Goal: Task Accomplishment & Management: Manage account settings

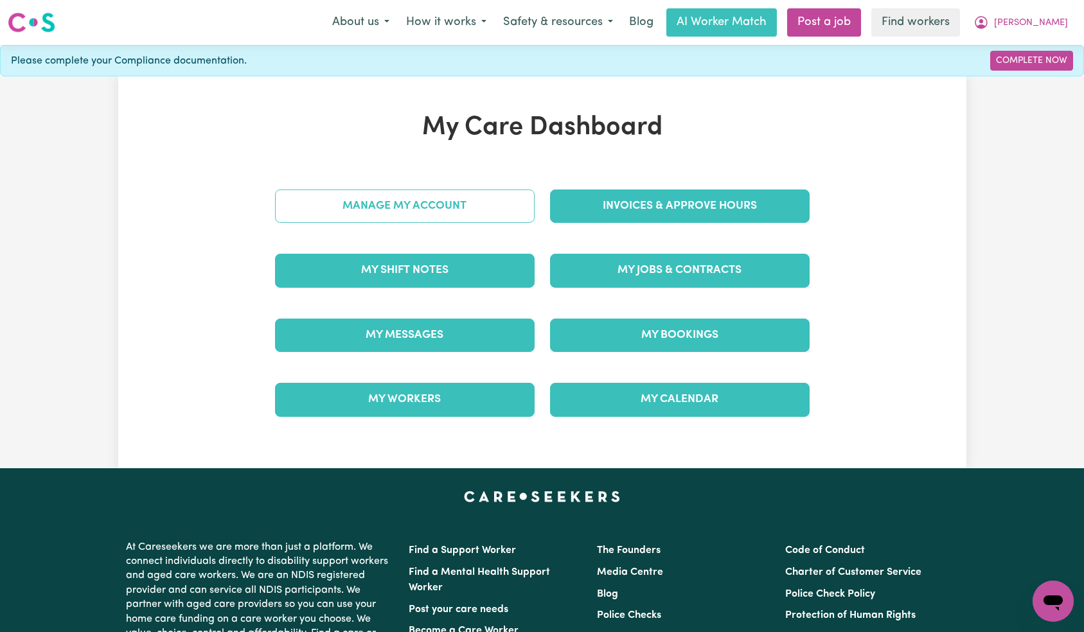
click at [445, 201] on link "Manage My Account" at bounding box center [405, 206] width 260 height 33
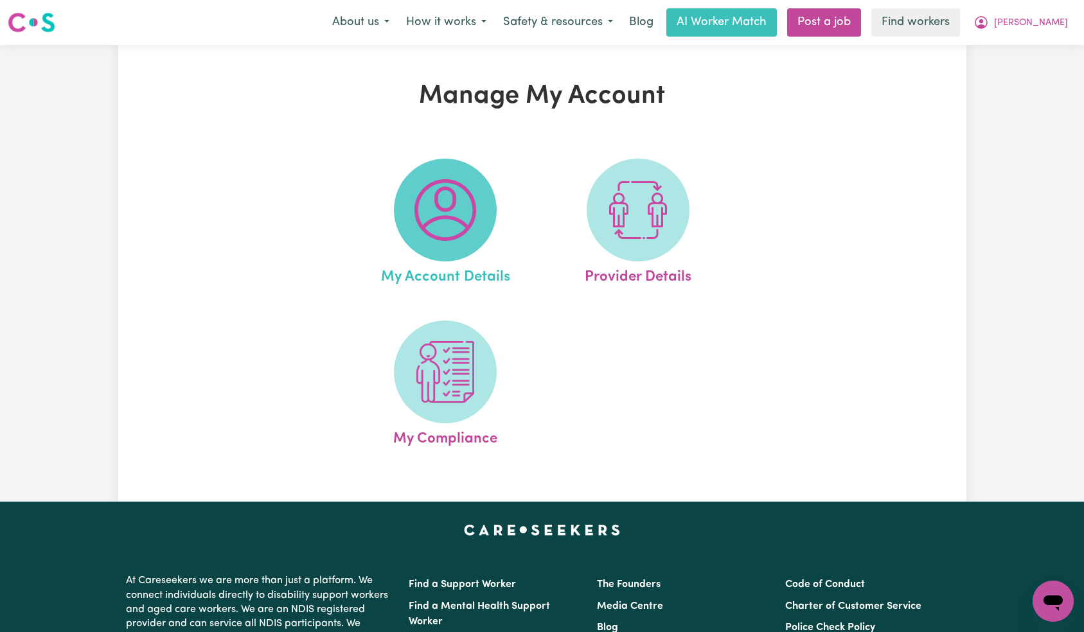
click at [458, 220] on img at bounding box center [445, 210] width 62 height 62
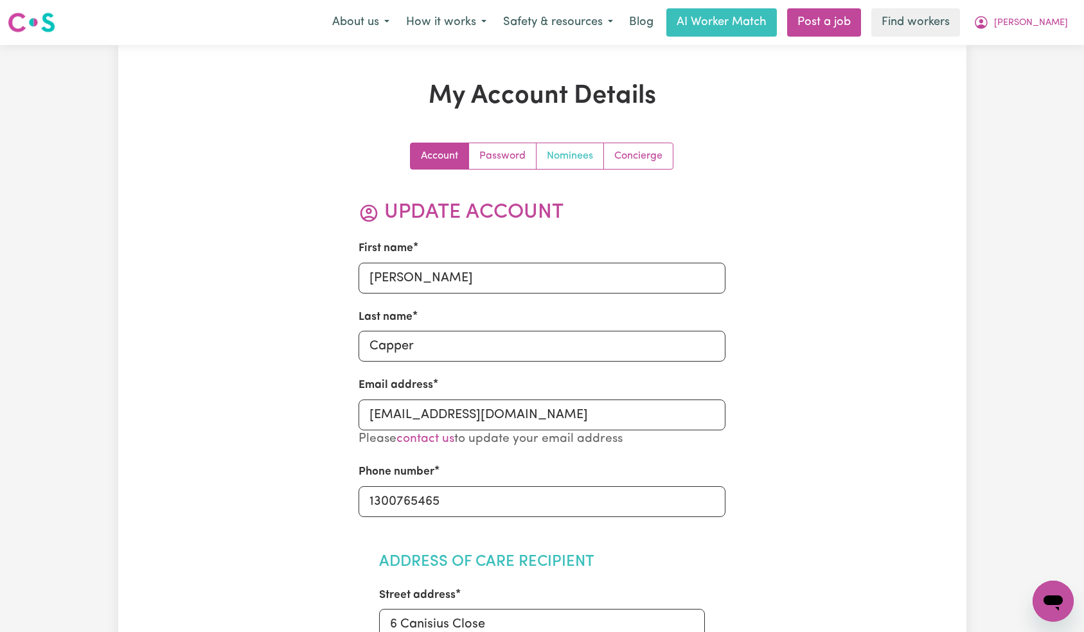
click at [576, 155] on link "Nominees" at bounding box center [570, 156] width 67 height 26
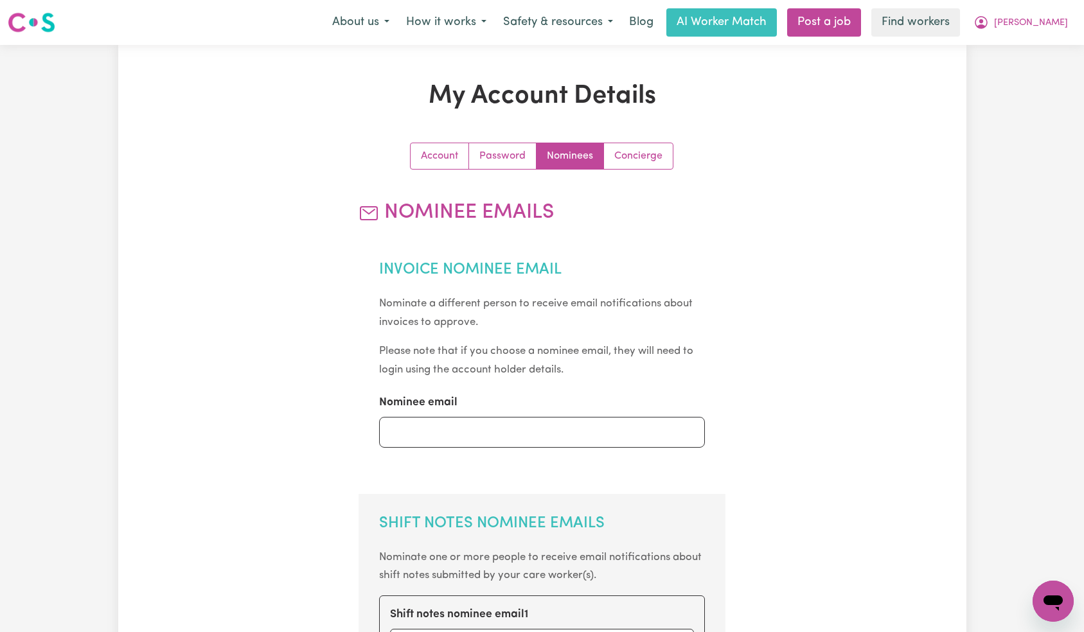
scroll to position [362, 0]
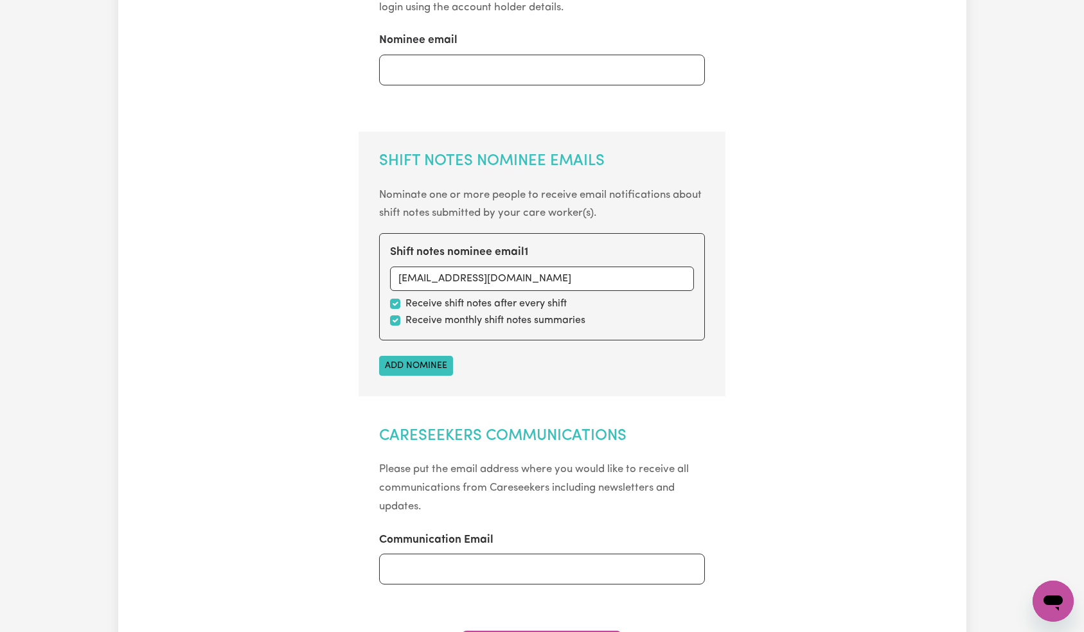
click at [389, 320] on div "Shift notes nominee email 1 [EMAIL_ADDRESS][DOMAIN_NAME] Receive shift notes af…" at bounding box center [542, 286] width 326 height 107
click at [403, 321] on div "Receive monthly shift notes summaries" at bounding box center [542, 320] width 304 height 15
click at [397, 323] on input "checkbox" at bounding box center [395, 321] width 10 height 10
checkbox input "false"
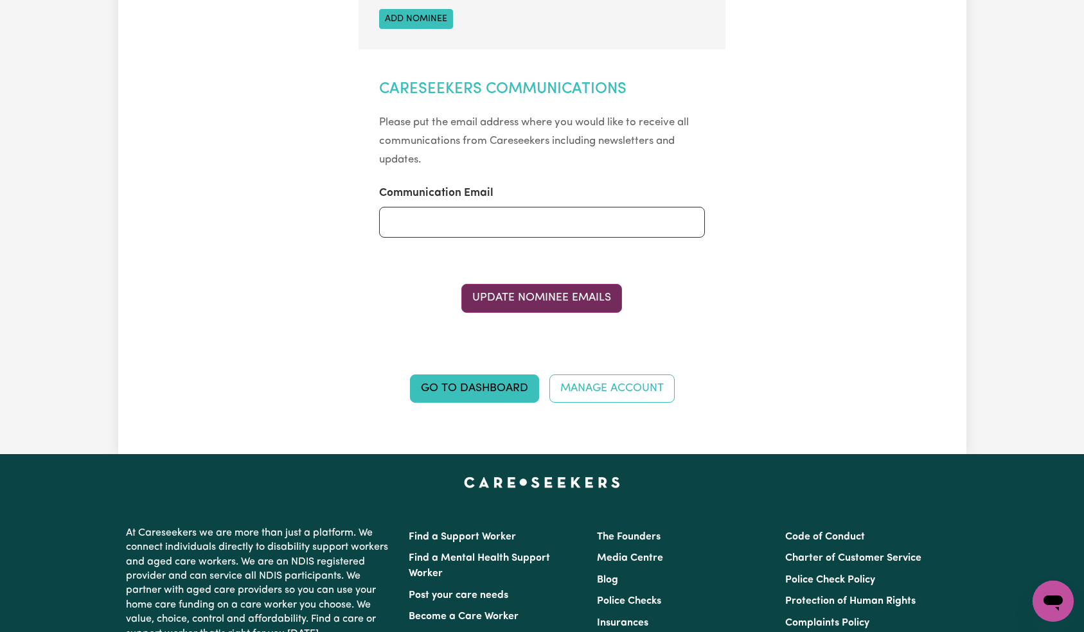
click at [553, 303] on button "Update Nominee Emails" at bounding box center [541, 298] width 161 height 28
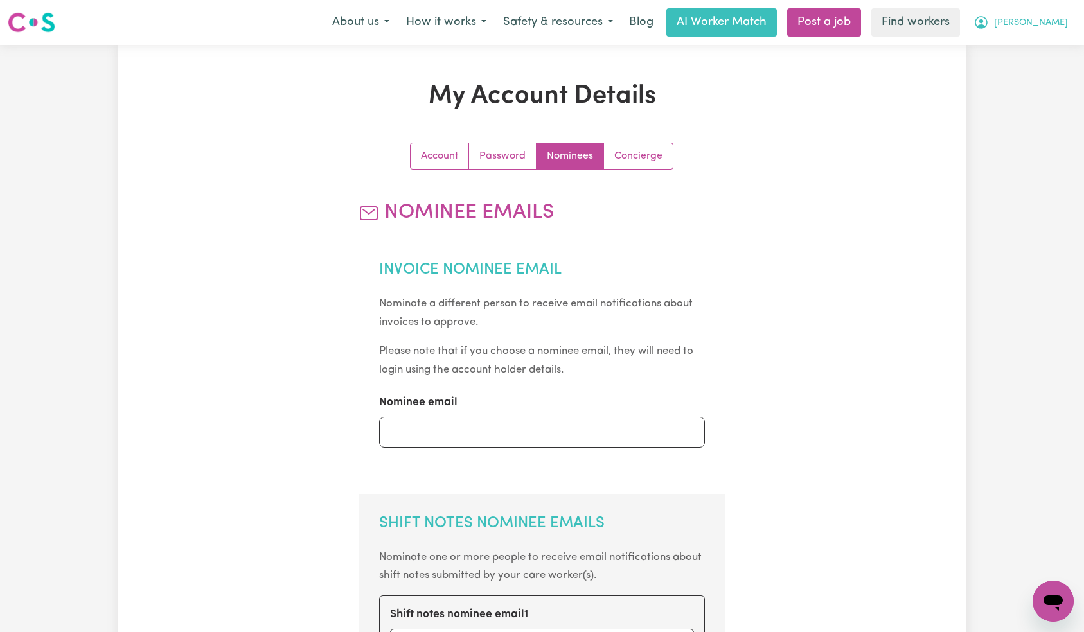
click at [1047, 19] on span "[PERSON_NAME]" at bounding box center [1031, 23] width 74 height 14
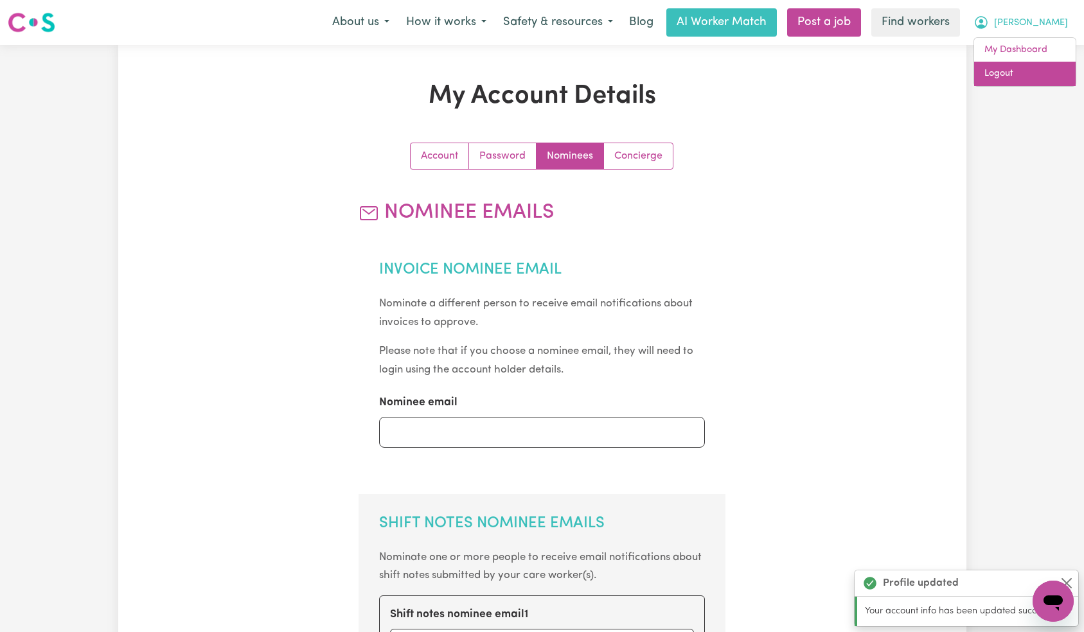
click at [1049, 73] on link "Logout" at bounding box center [1025, 74] width 102 height 24
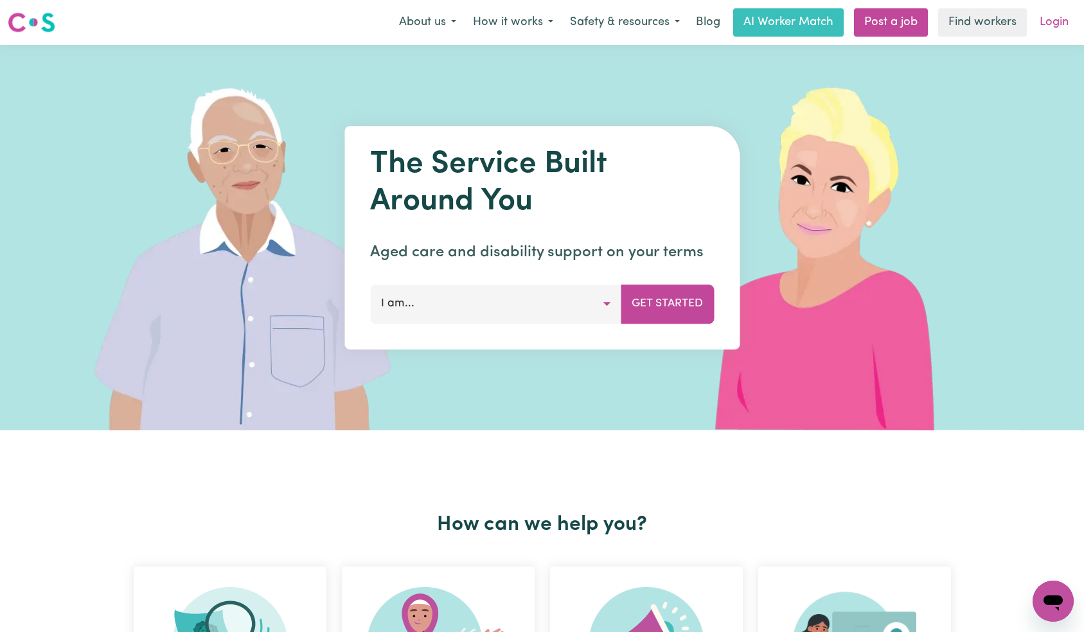
click at [1063, 26] on link "Login" at bounding box center [1054, 22] width 44 height 28
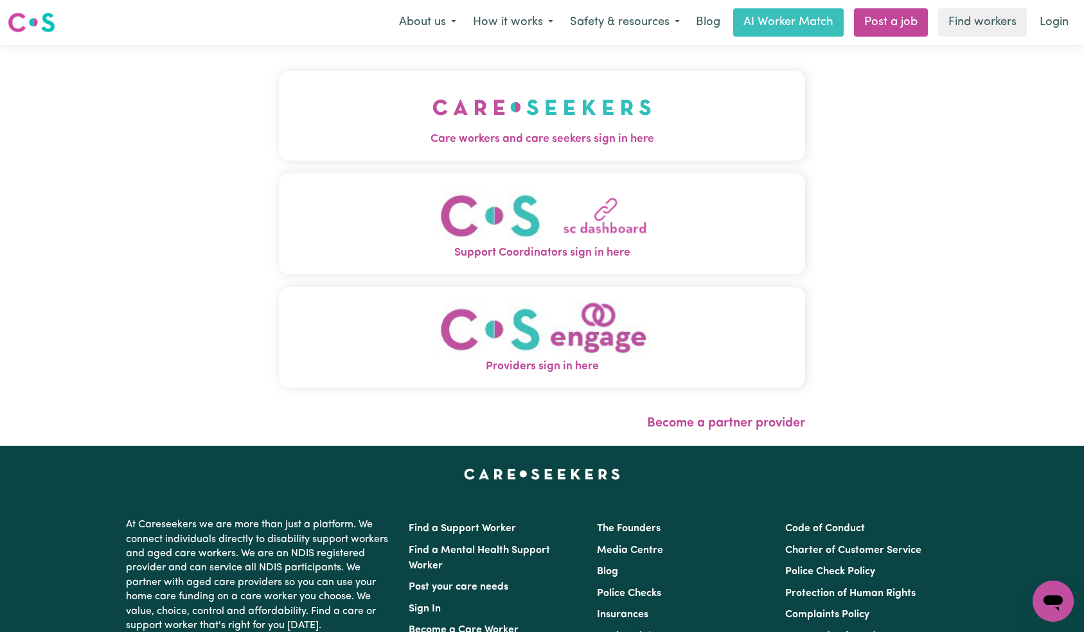
drag, startPoint x: 276, startPoint y: 116, endPoint x: 376, endPoint y: 132, distance: 101.0
click at [432, 116] on img "Care workers and care seekers sign in here" at bounding box center [541, 108] width 219 height 48
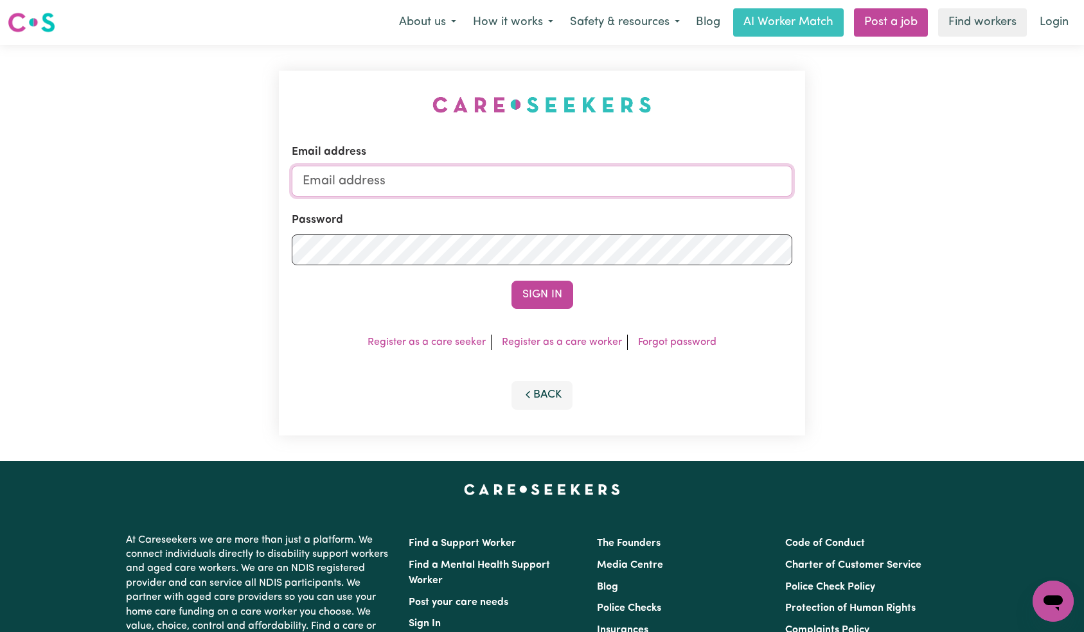
click at [553, 173] on input "Email address" at bounding box center [542, 181] width 501 height 31
paste input "[EMAIL_ADDRESS][DOMAIN_NAME]"
type input "[EMAIL_ADDRESS][DOMAIN_NAME]"
click at [539, 297] on button "Sign In" at bounding box center [543, 295] width 62 height 28
